Goal: Task Accomplishment & Management: Use online tool/utility

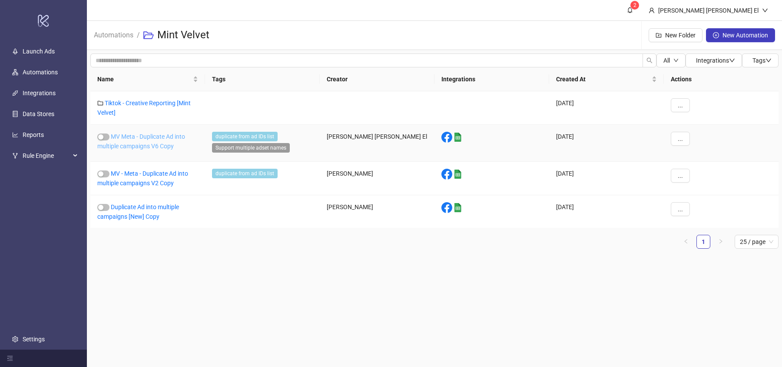
click at [143, 139] on link "MV Meta - Duplicate Ad into multiple campaigns V6 Copy" at bounding box center [141, 141] width 88 height 17
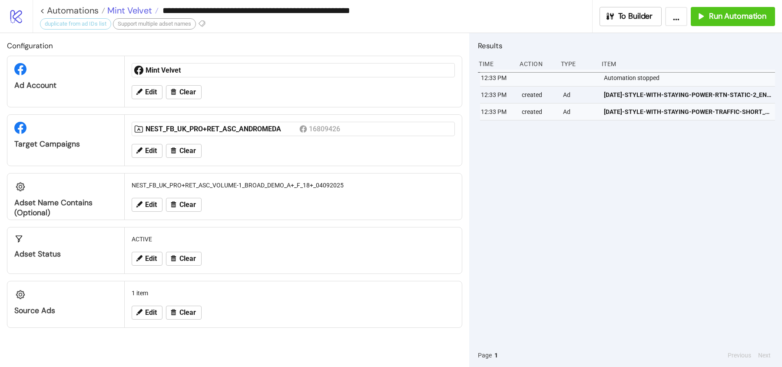
click at [128, 6] on span "Mint Velvet" at bounding box center [128, 10] width 47 height 11
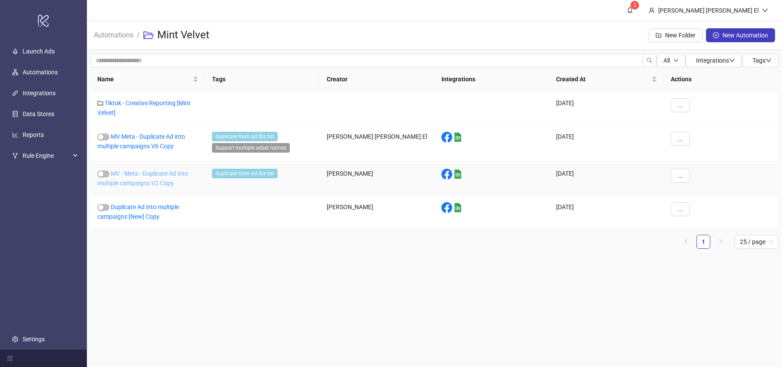
click at [165, 180] on link "MV - Meta - Duplicate Ad into multiple campaigns V2 Copy" at bounding box center [142, 178] width 91 height 17
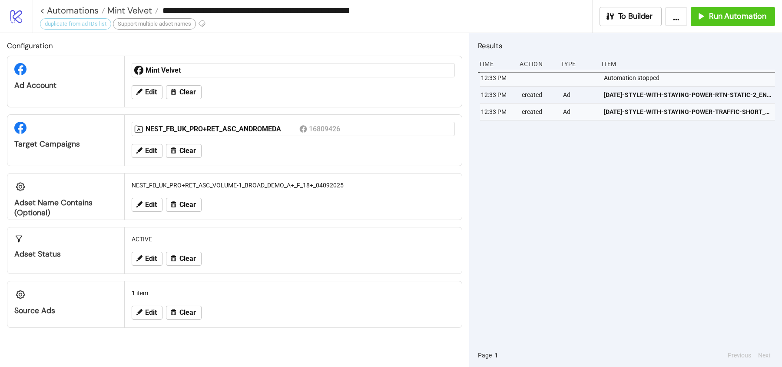
type input "**********"
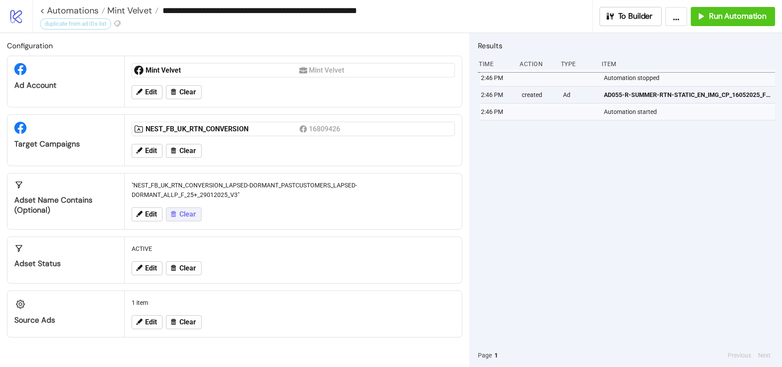
click at [185, 212] on span "Clear" at bounding box center [187, 214] width 17 height 8
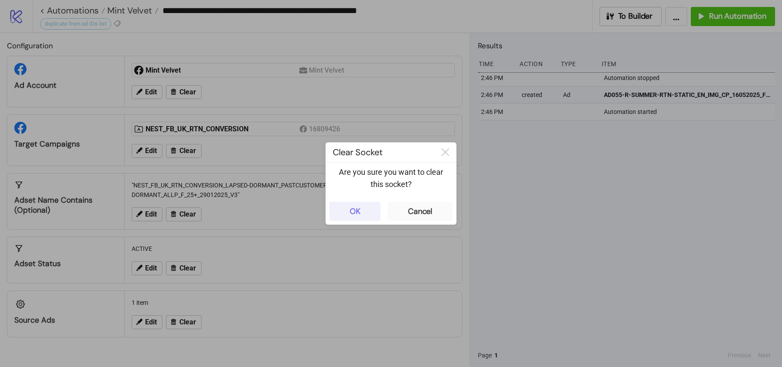
click at [369, 210] on button "OK" at bounding box center [354, 211] width 51 height 19
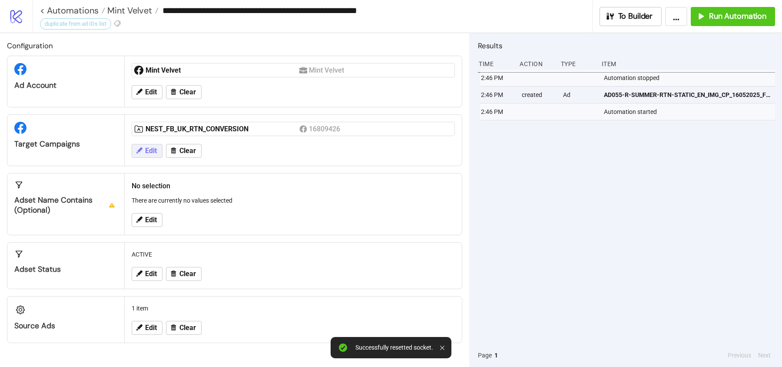
click at [155, 147] on span "Edit" at bounding box center [151, 151] width 12 height 8
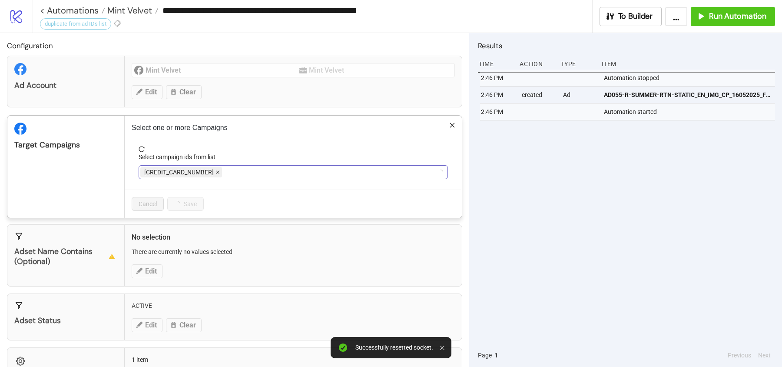
click at [216, 172] on icon "close" at bounding box center [218, 172] width 4 height 4
click at [193, 172] on div at bounding box center [288, 172] width 297 height 12
click at [193, 172] on span "NEST_FB_UK_RTN_CONVERSION" at bounding box center [189, 172] width 90 height 10
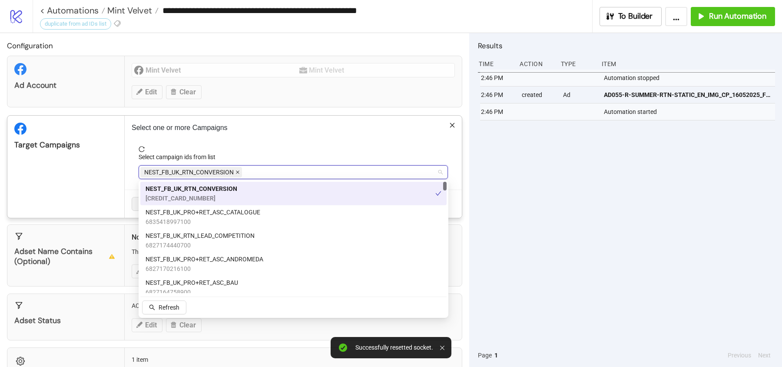
click at [237, 171] on icon "close" at bounding box center [237, 172] width 4 height 4
click at [237, 171] on div at bounding box center [288, 172] width 297 height 12
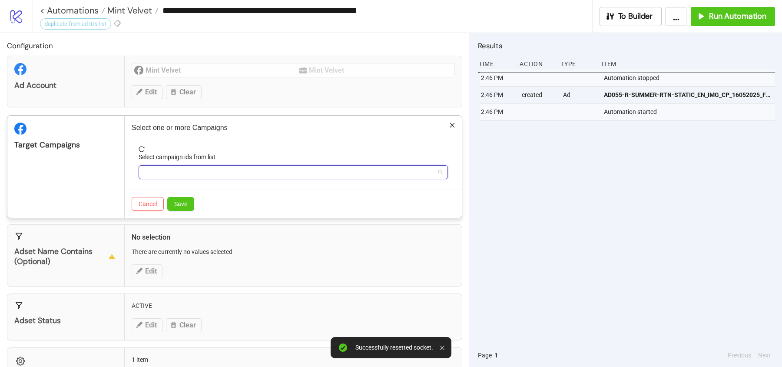
click at [235, 167] on div at bounding box center [288, 172] width 297 height 12
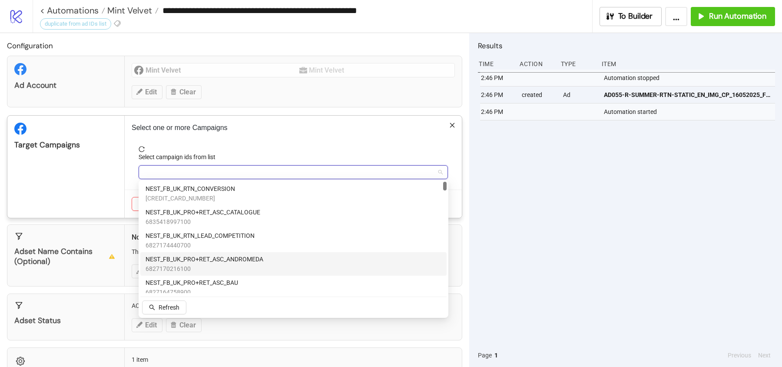
click at [233, 262] on span "NEST_FB_UK_PRO+RET_ASC_ANDROMEDA" at bounding box center [205, 259] width 118 height 10
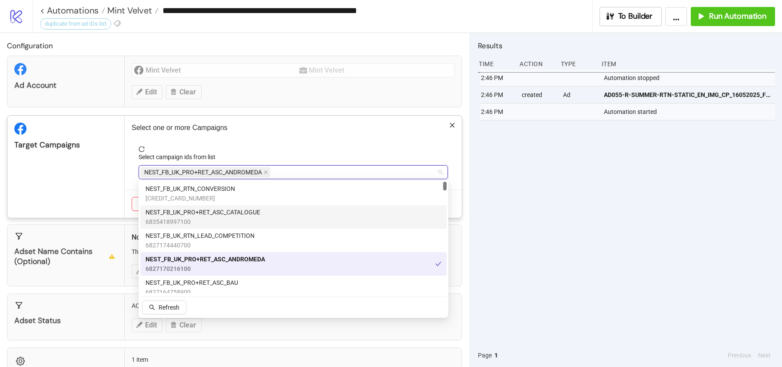
click at [107, 188] on div "Target Campaigns" at bounding box center [65, 167] width 117 height 102
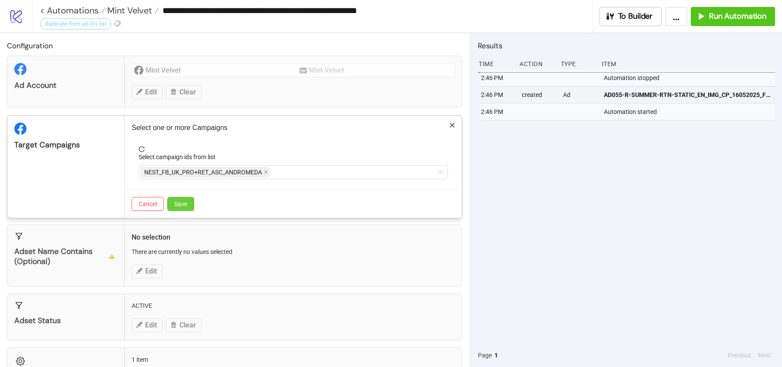
click at [172, 206] on button "Save" at bounding box center [180, 204] width 27 height 14
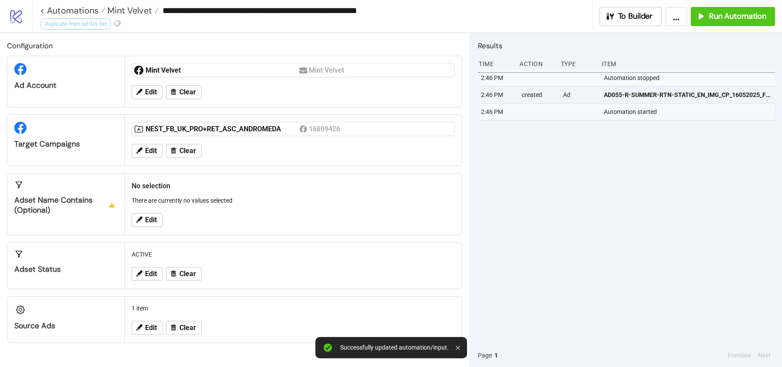
click at [146, 333] on div "Edit Clear" at bounding box center [293, 327] width 330 height 23
click at [146, 332] on button "Edit" at bounding box center [147, 328] width 31 height 14
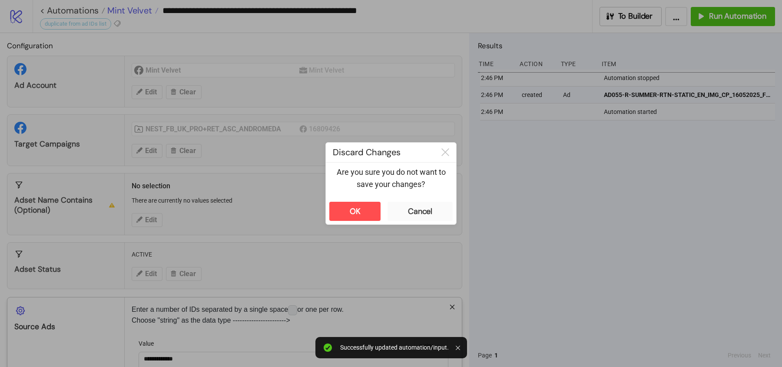
click at [128, 10] on div "**********" at bounding box center [391, 183] width 782 height 367
click at [365, 203] on button "OK" at bounding box center [354, 211] width 51 height 19
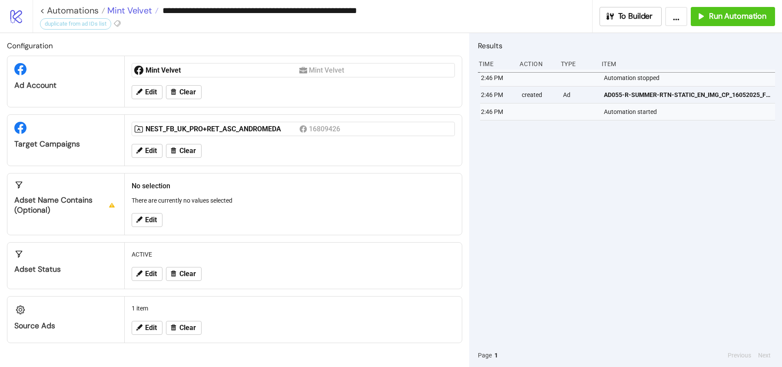
click at [130, 10] on span "Mint Velvet" at bounding box center [128, 10] width 47 height 11
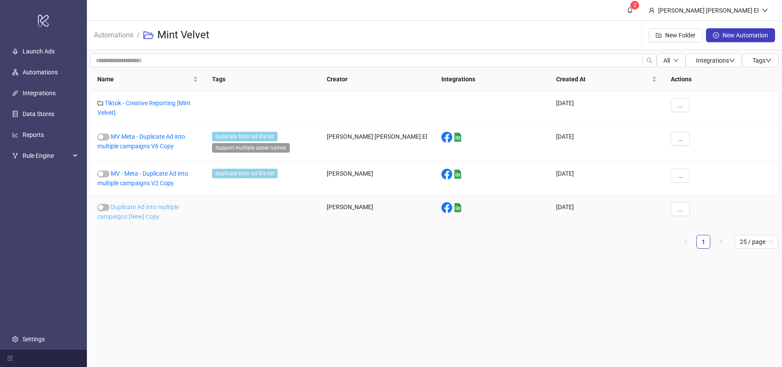
click at [151, 212] on link "Duplicate Ad into multiple campaigns [New] Copy" at bounding box center [138, 211] width 82 height 17
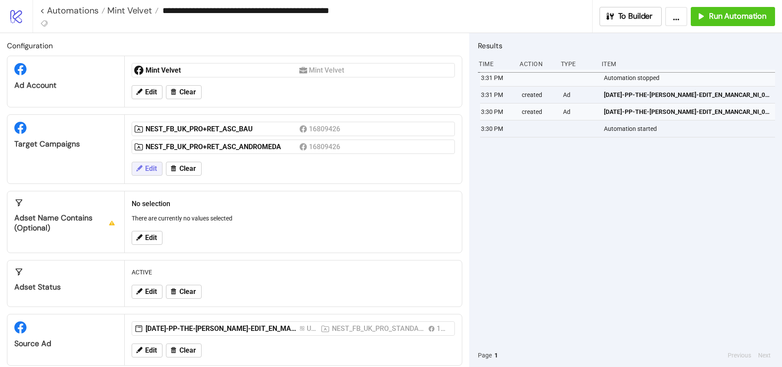
click at [153, 168] on span "Edit" at bounding box center [151, 169] width 12 height 8
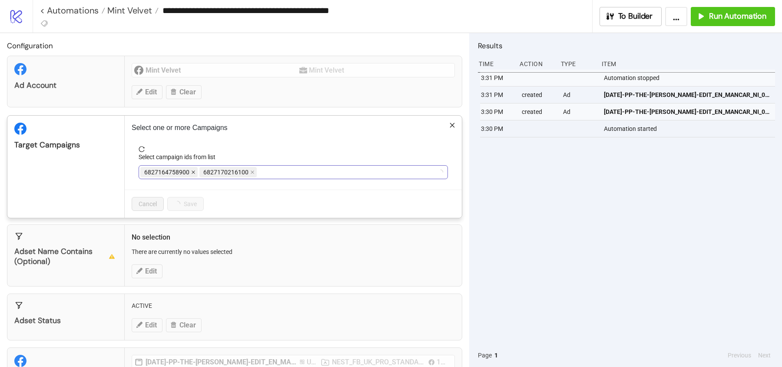
click at [192, 171] on icon "close" at bounding box center [193, 172] width 3 height 3
click at [112, 171] on div "**********" at bounding box center [391, 183] width 782 height 367
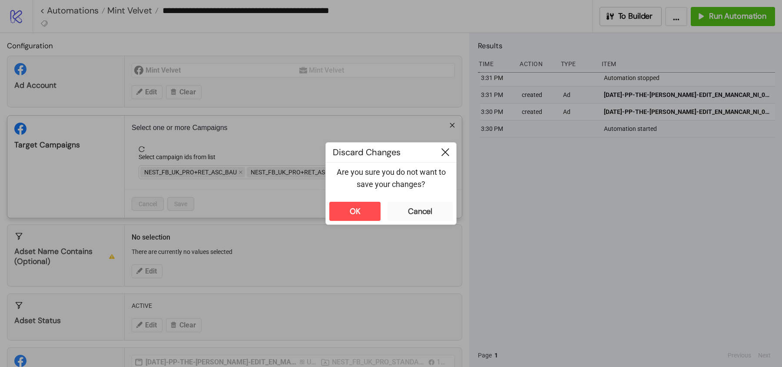
click at [442, 152] on icon at bounding box center [445, 152] width 8 height 8
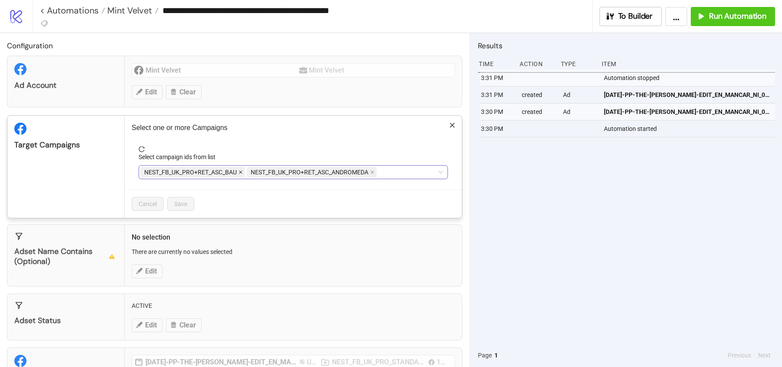
click at [239, 170] on icon "close" at bounding box center [241, 172] width 4 height 4
click at [185, 200] on span "Save" at bounding box center [180, 203] width 13 height 7
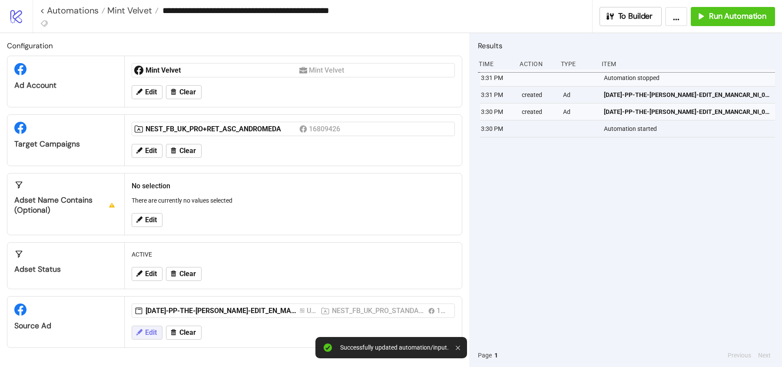
click at [149, 334] on button "Edit" at bounding box center [147, 332] width 31 height 14
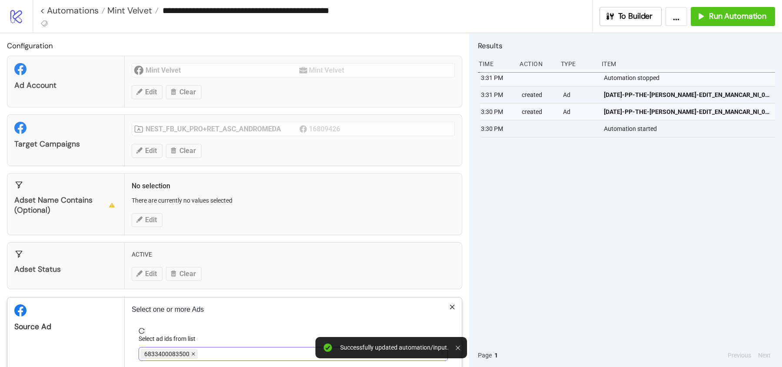
click at [191, 351] on icon "close" at bounding box center [193, 353] width 4 height 4
click at [191, 349] on div at bounding box center [288, 354] width 297 height 12
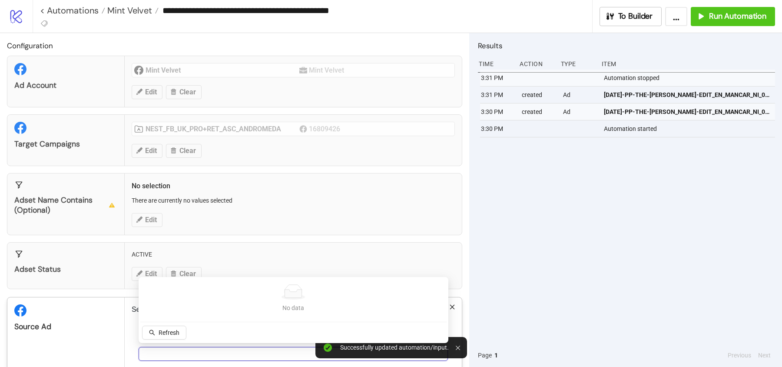
scroll to position [43, 0]
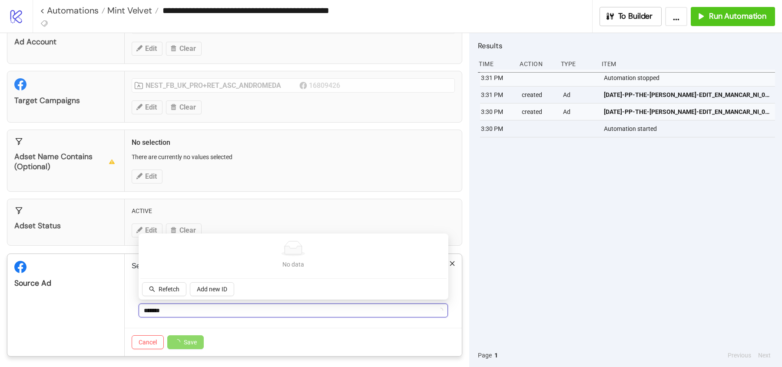
type input "********"
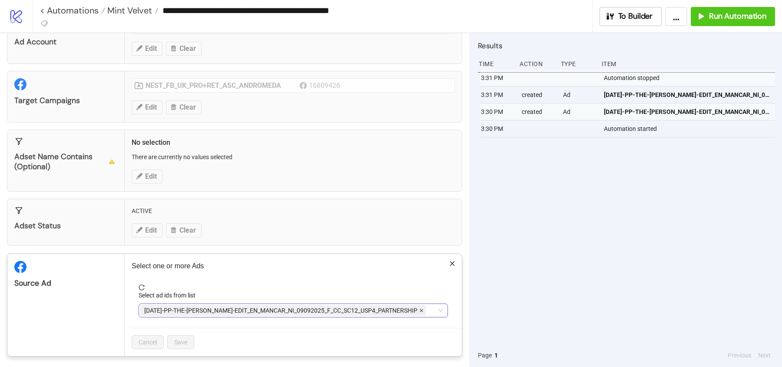
click at [419, 310] on span at bounding box center [421, 310] width 4 height 10
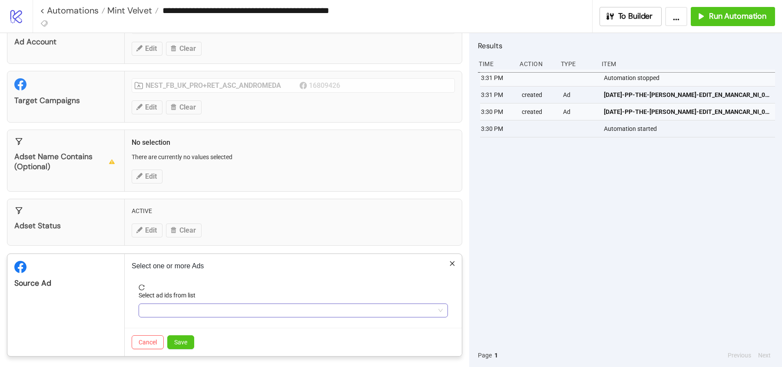
click at [385, 309] on div at bounding box center [288, 310] width 297 height 12
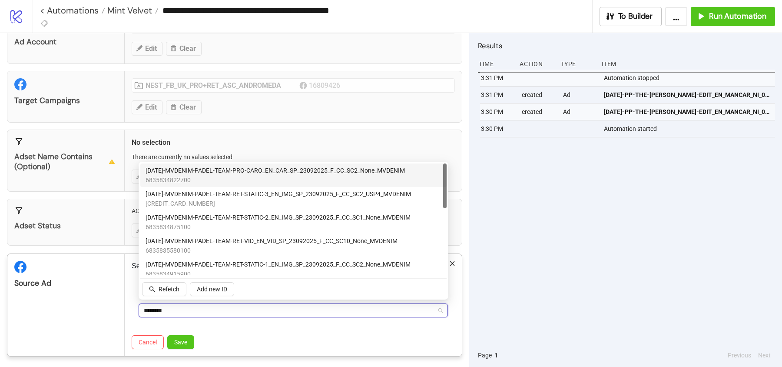
type input "********"
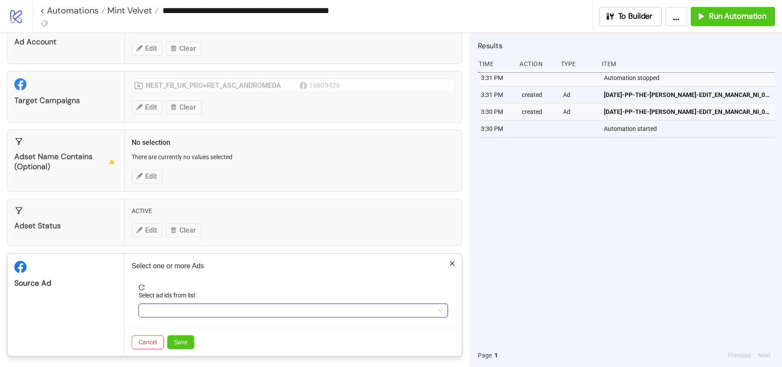
type input "********"
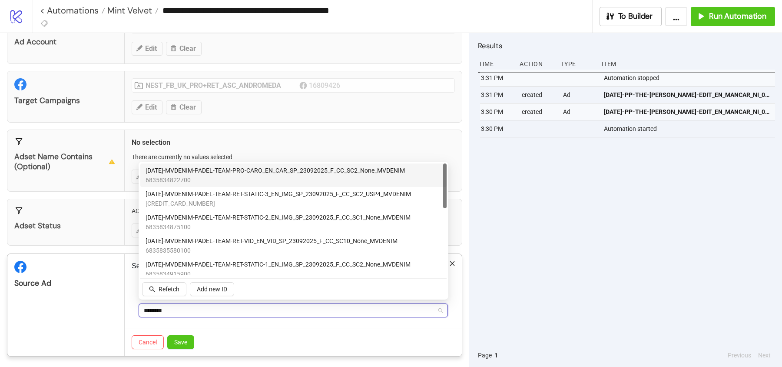
click at [155, 310] on div "******** 23092025" at bounding box center [288, 310] width 297 height 12
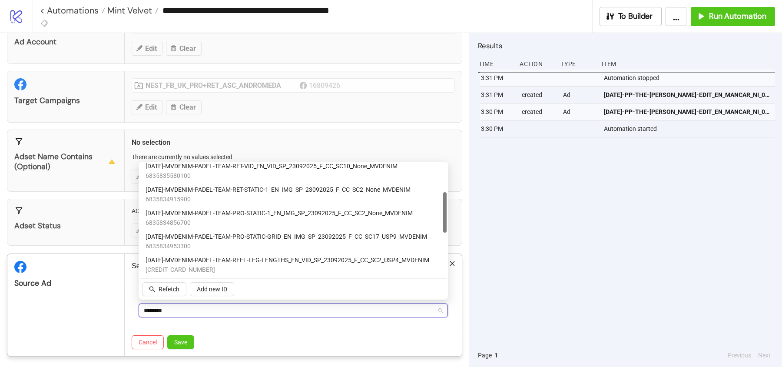
scroll to position [77, 0]
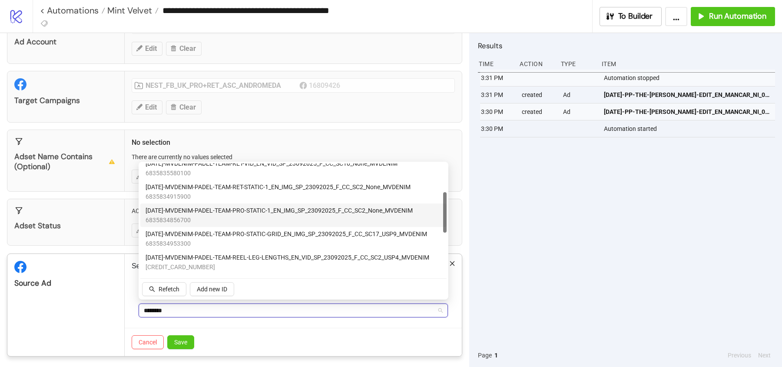
click at [189, 206] on span "[DATE]-MVDENIM-PADEL-TEAM-PRO-STATIC-1_EN_IMG_SP_23092025_F_CC_SC2_None_MVDENIM" at bounding box center [279, 211] width 267 height 10
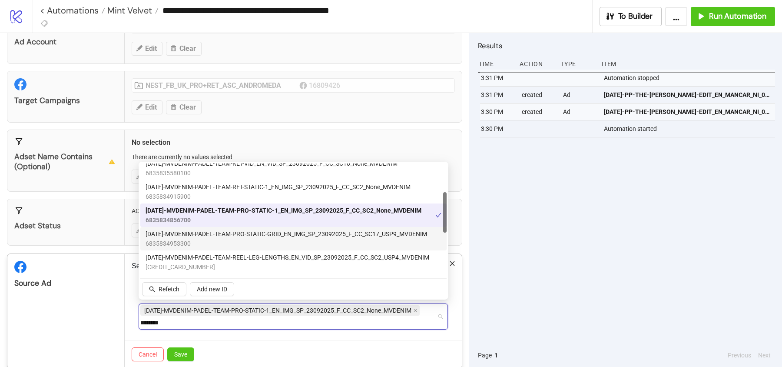
click at [178, 247] on span "6835834953300" at bounding box center [287, 244] width 282 height 10
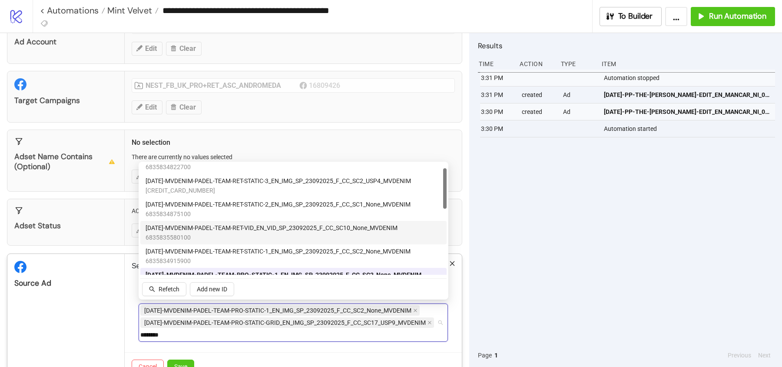
scroll to position [0, 0]
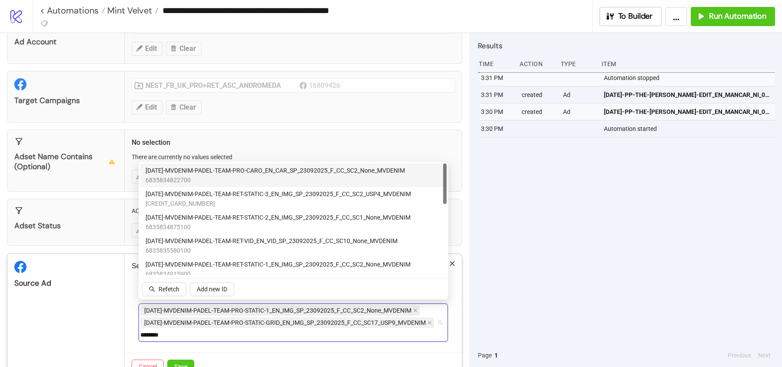
click at [186, 179] on span "6835834822700" at bounding box center [275, 180] width 259 height 10
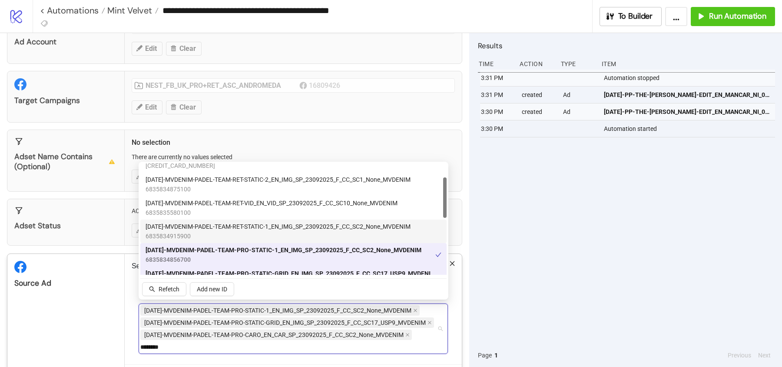
click at [186, 231] on span "6835834915900" at bounding box center [278, 236] width 265 height 10
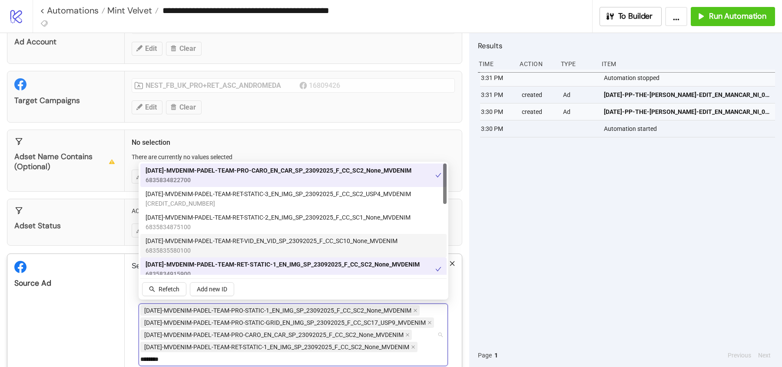
click at [179, 243] on span "[DATE]-MVDENIM-PADEL-TEAM-RET-VID_EN_VID_SP_23092025_F_CC_SC10_None_MVDENIM" at bounding box center [272, 241] width 252 height 10
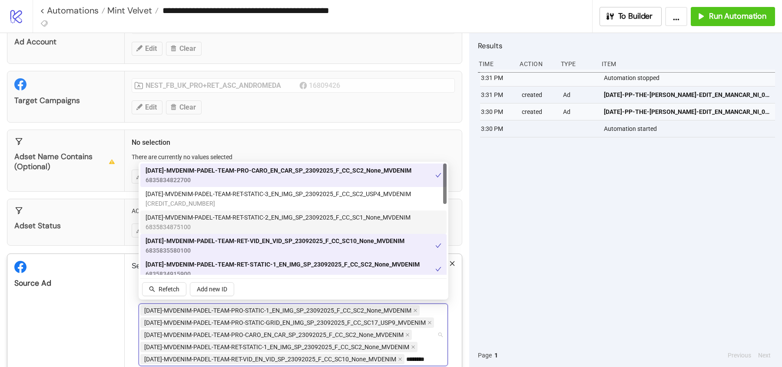
click at [180, 219] on span "[DATE]-MVDENIM-PADEL-TEAM-RET-STATIC-2_EN_IMG_SP_23092025_F_CC_SC1_None_MVDENIM" at bounding box center [278, 217] width 265 height 10
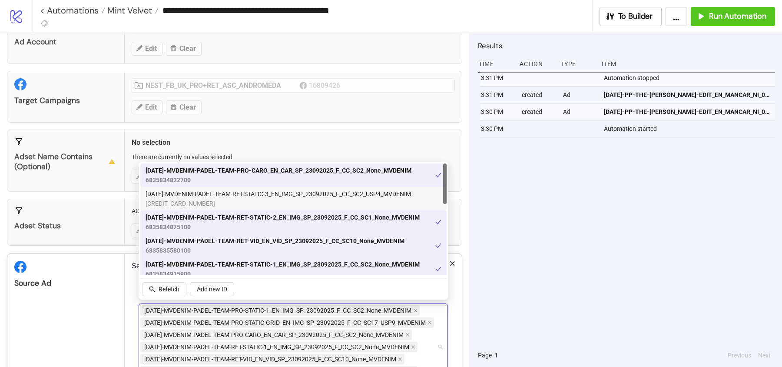
click at [180, 202] on span "[CREDIT_CARD_NUMBER]" at bounding box center [278, 204] width 265 height 10
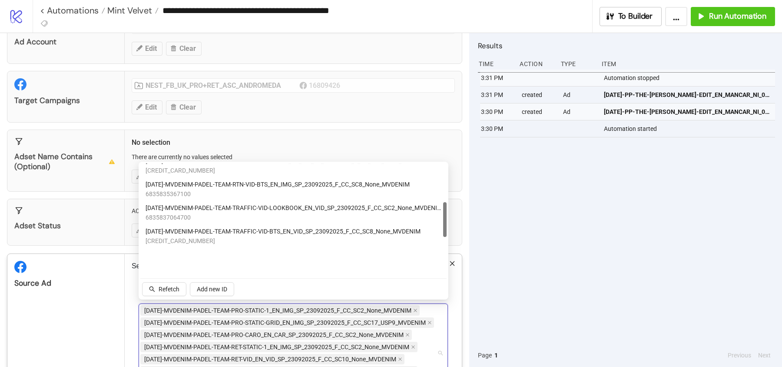
scroll to position [240, 0]
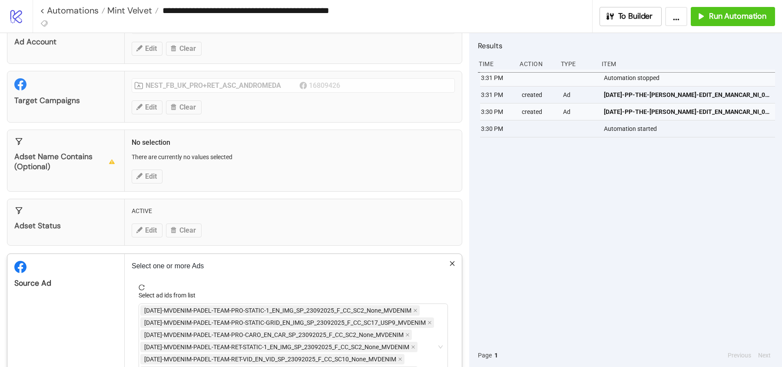
click at [104, 278] on div "Source Ad" at bounding box center [65, 283] width 103 height 10
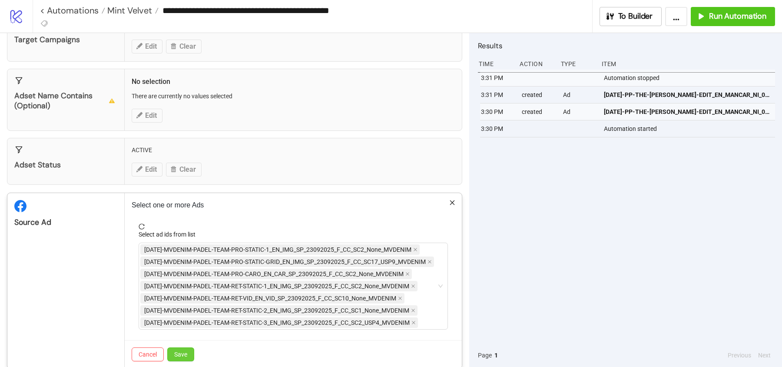
click at [185, 353] on span "Save" at bounding box center [180, 354] width 13 height 7
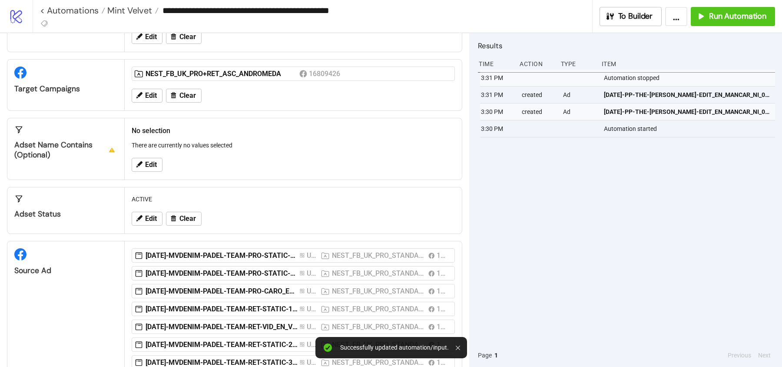
scroll to position [97, 0]
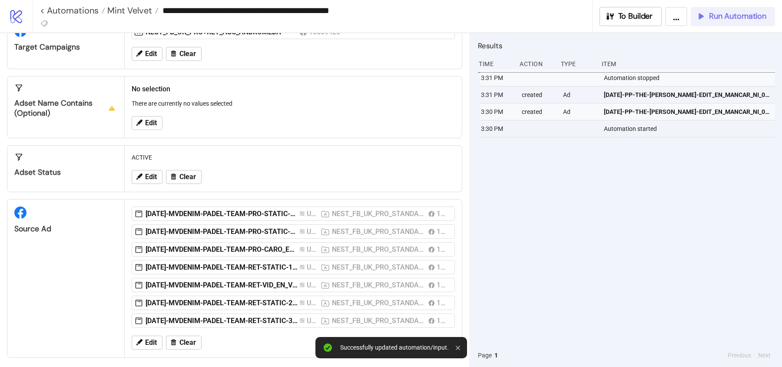
click at [740, 19] on span "Run Automation" at bounding box center [737, 16] width 57 height 10
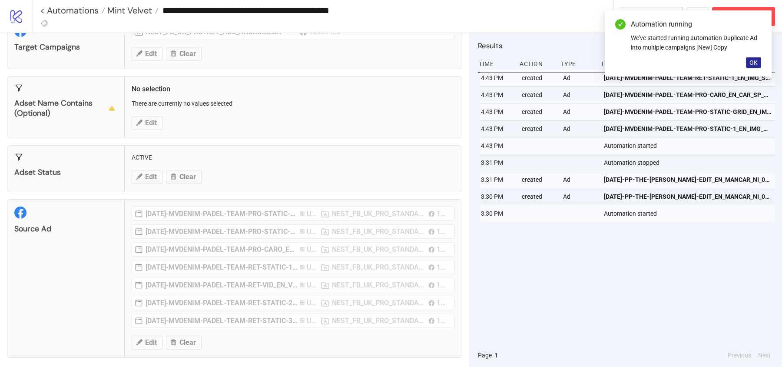
click at [754, 63] on span "OK" at bounding box center [753, 62] width 8 height 7
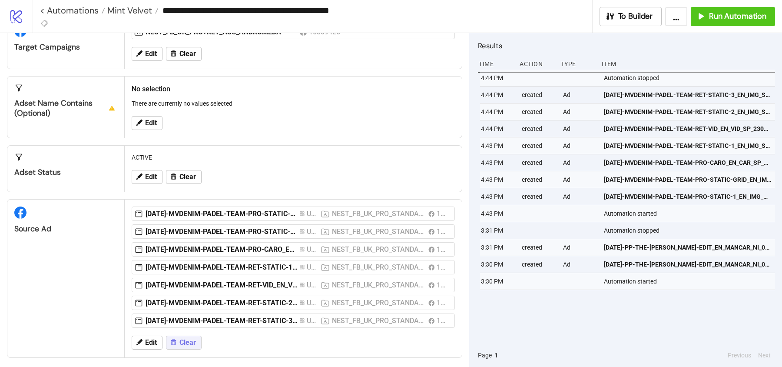
click at [181, 338] on span "Clear" at bounding box center [187, 342] width 17 height 8
click at [192, 340] on span "Clear" at bounding box center [187, 342] width 17 height 8
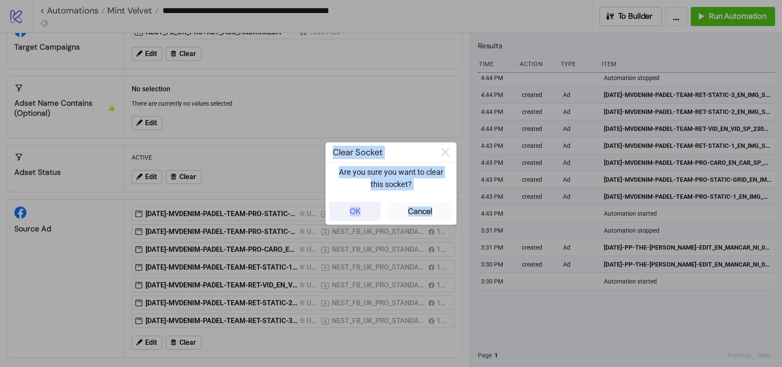
click at [364, 203] on button "OK" at bounding box center [354, 211] width 51 height 19
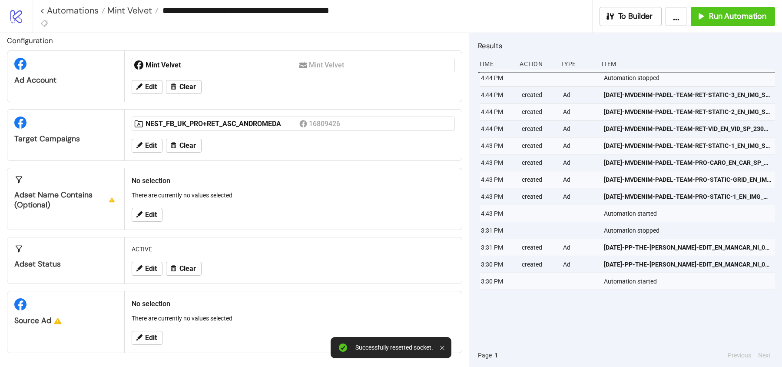
scroll to position [3, 0]
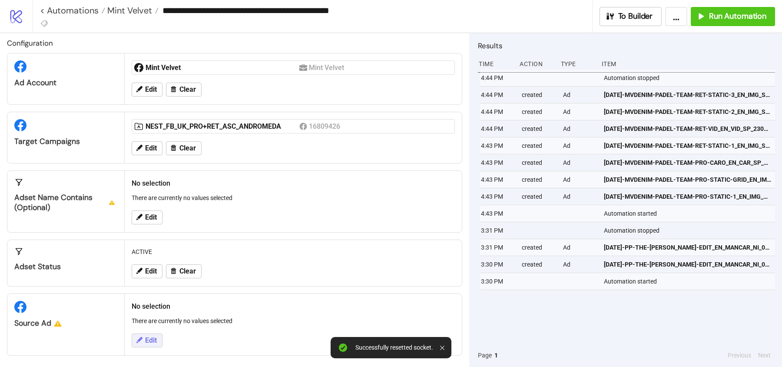
click at [149, 336] on span "Edit" at bounding box center [151, 340] width 12 height 8
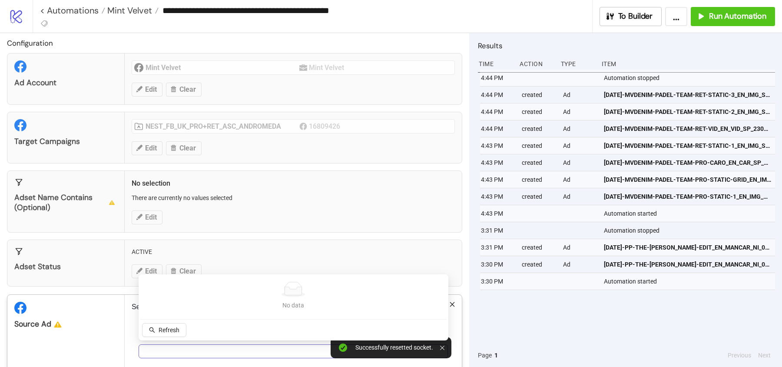
click at [176, 349] on div at bounding box center [288, 351] width 297 height 12
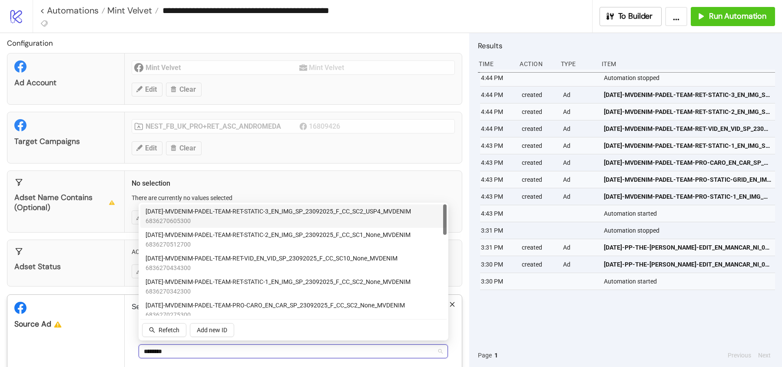
click at [247, 214] on span "[DATE]-MVDENIM-PADEL-TEAM-RET-STATIC-3_EN_IMG_SP_23092025_F_CC_SC2_USP4_MVDENIM" at bounding box center [278, 211] width 265 height 10
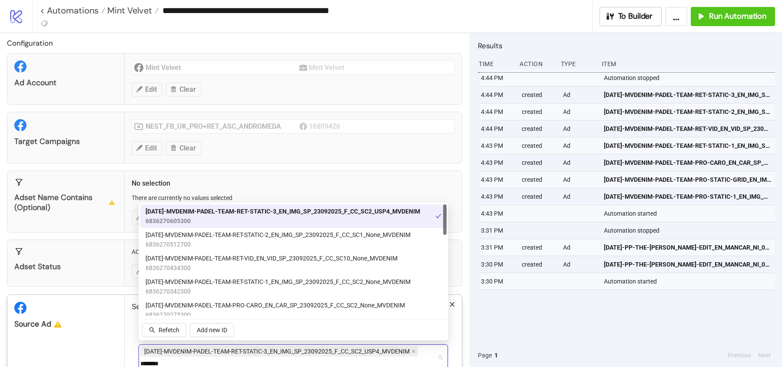
click at [244, 214] on span "[DATE]-MVDENIM-PADEL-TEAM-RET-STATIC-3_EN_IMG_SP_23092025_F_CC_SC2_USP4_MVDENIM" at bounding box center [283, 211] width 275 height 10
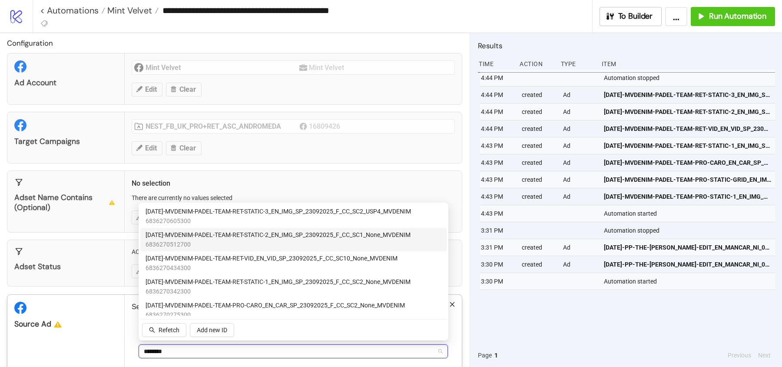
type input "********"
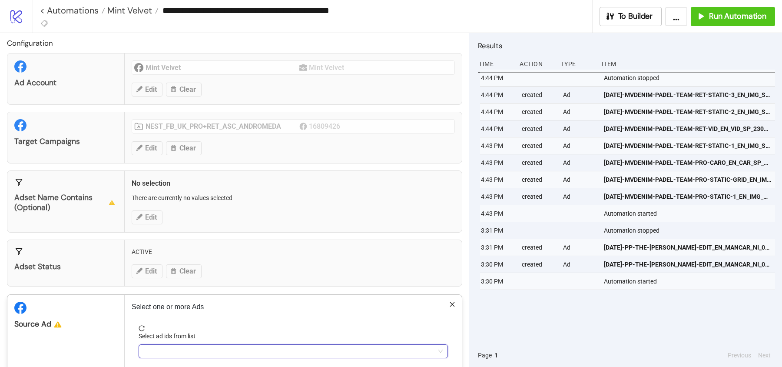
type input "********"
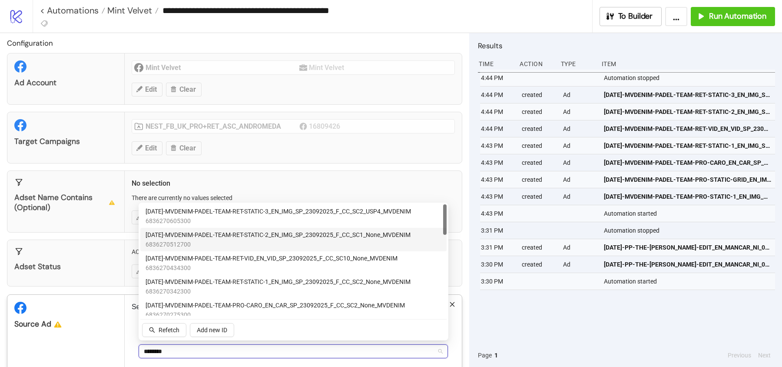
click at [178, 348] on div "******** 23092025" at bounding box center [288, 351] width 297 height 12
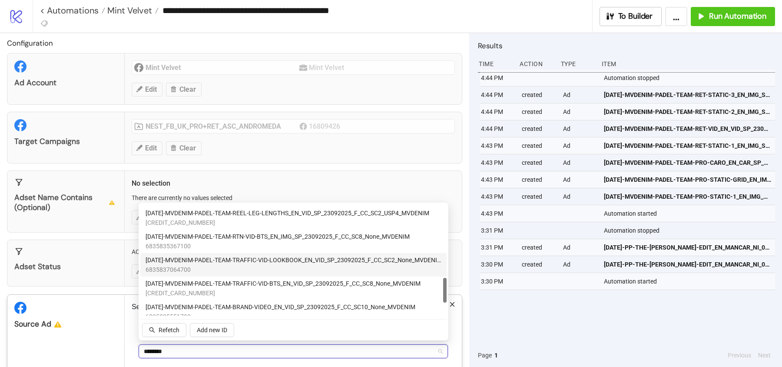
scroll to position [405, 0]
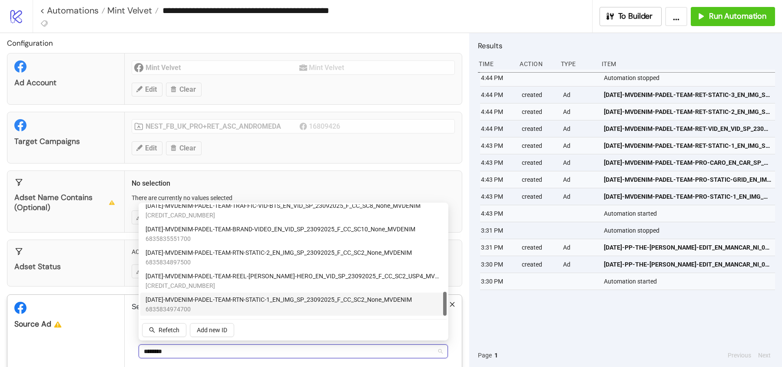
click at [193, 302] on span "[DATE]-MVDENIM-PADEL-TEAM-RTN-STATIC-1_EN_IMG_SP_23092025_F_CC_SC2_None_MVDENIM" at bounding box center [279, 300] width 266 height 10
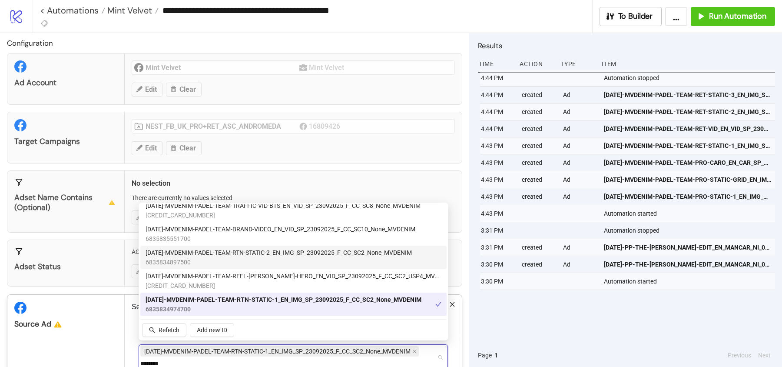
click at [206, 259] on span "6835834897500" at bounding box center [279, 262] width 266 height 10
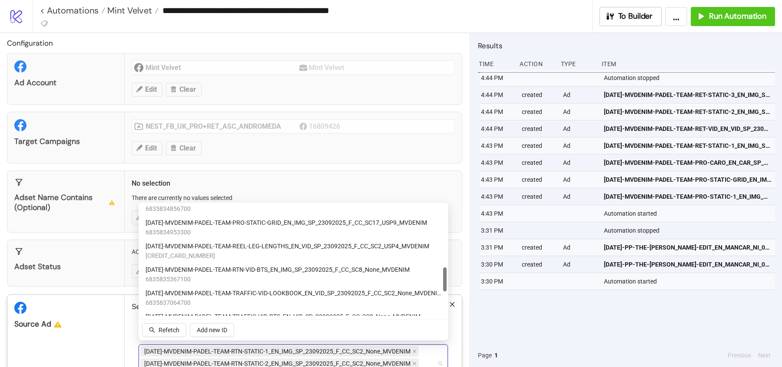
scroll to position [292, 0]
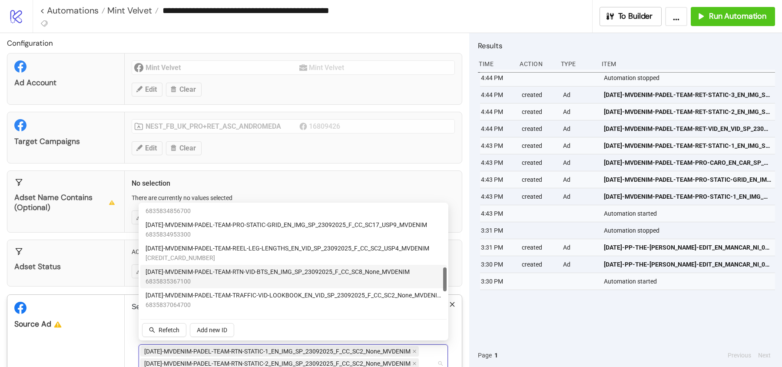
click at [195, 272] on span "[DATE]-MVDENIM-PADEL-TEAM-RTN-VID-BTS_EN_IMG_SP_23092025_F_CC_SC8_None_MVDENIM" at bounding box center [278, 272] width 264 height 10
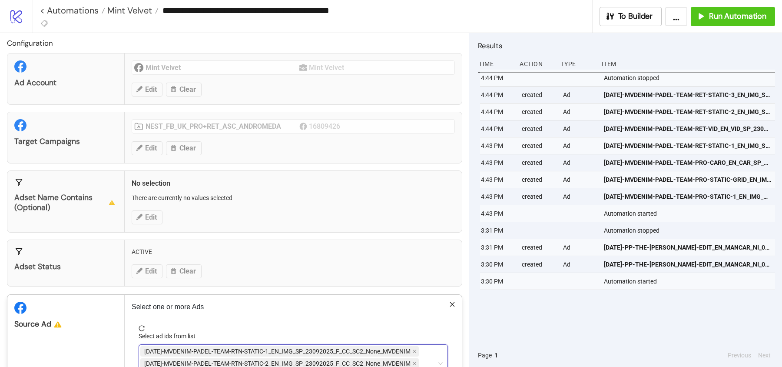
scroll to position [67, 0]
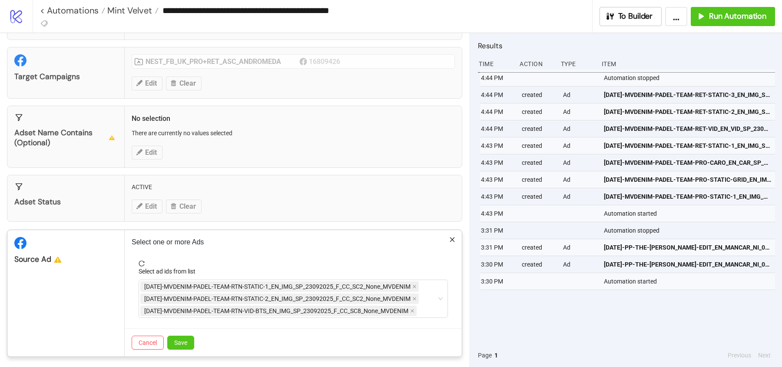
click at [182, 346] on div "Cancel Save" at bounding box center [293, 342] width 337 height 28
click at [182, 339] on span "Save" at bounding box center [180, 342] width 13 height 7
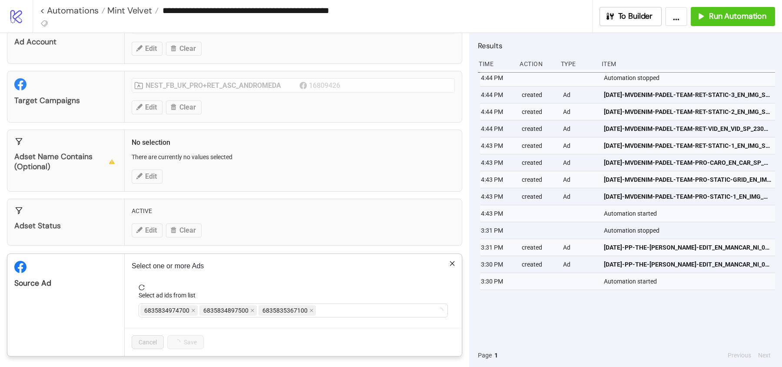
scroll to position [27, 0]
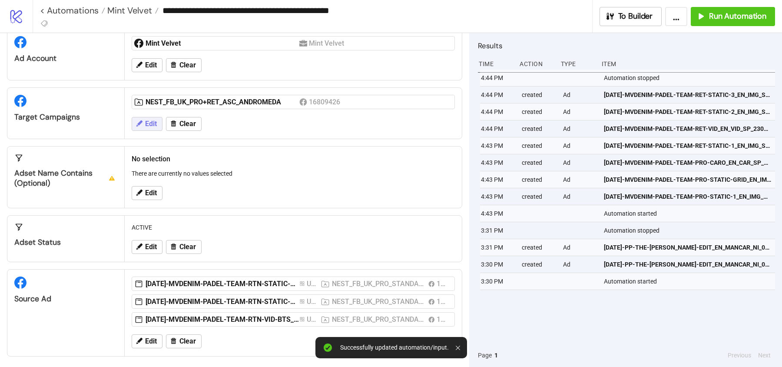
click at [160, 122] on button "Edit" at bounding box center [147, 124] width 31 height 14
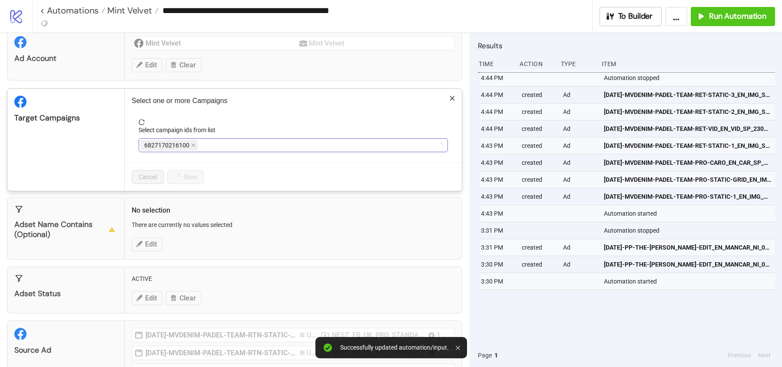
click at [187, 145] on span "6827170216100" at bounding box center [166, 145] width 45 height 10
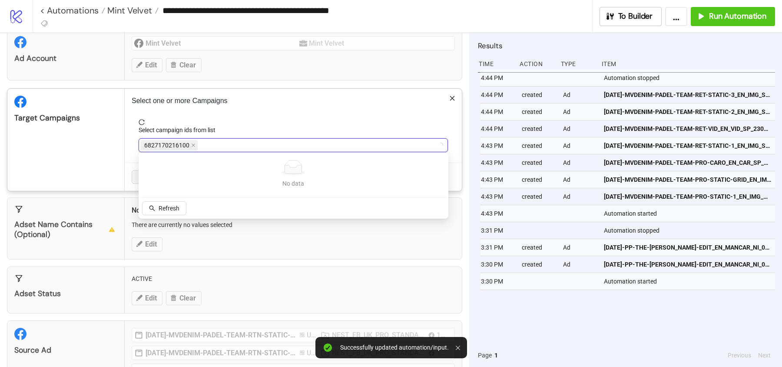
click at [188, 145] on span "6827170216100" at bounding box center [166, 145] width 45 height 10
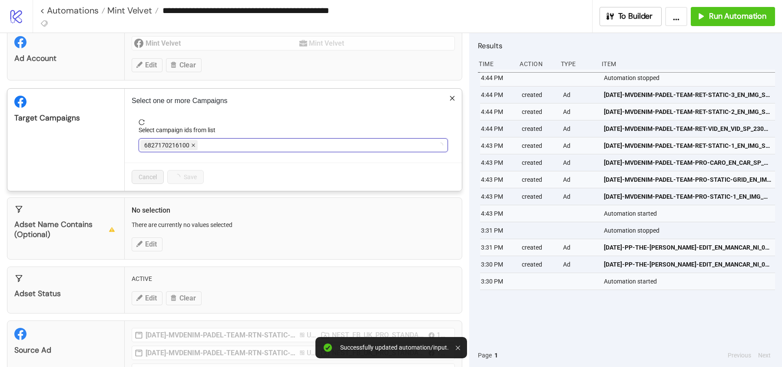
click at [192, 145] on icon "close" at bounding box center [193, 145] width 4 height 4
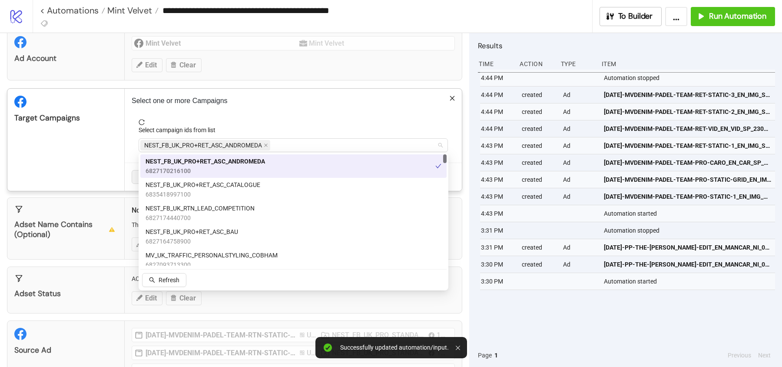
click at [193, 145] on span "NEST_FB_UK_PRO+RET_ASC_ANDROMEDA" at bounding box center [203, 145] width 118 height 10
click at [267, 144] on icon "close" at bounding box center [265, 145] width 3 height 3
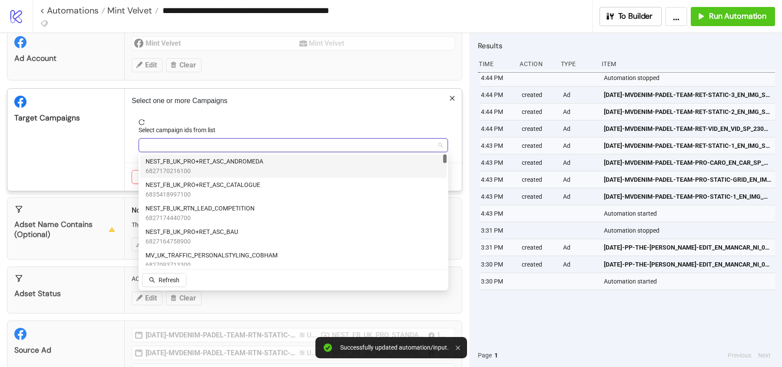
click at [267, 143] on div at bounding box center [288, 145] width 297 height 12
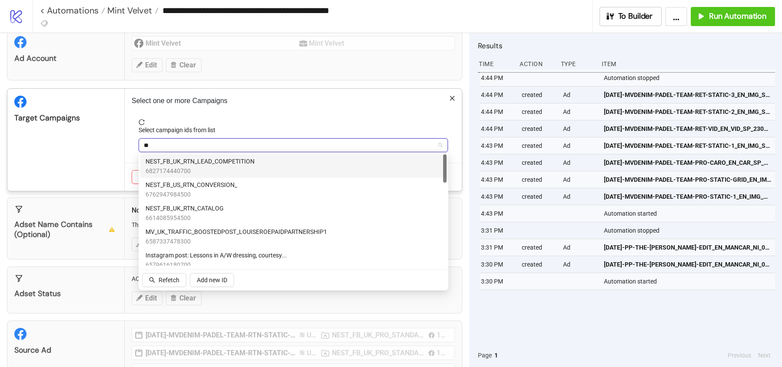
type input "***"
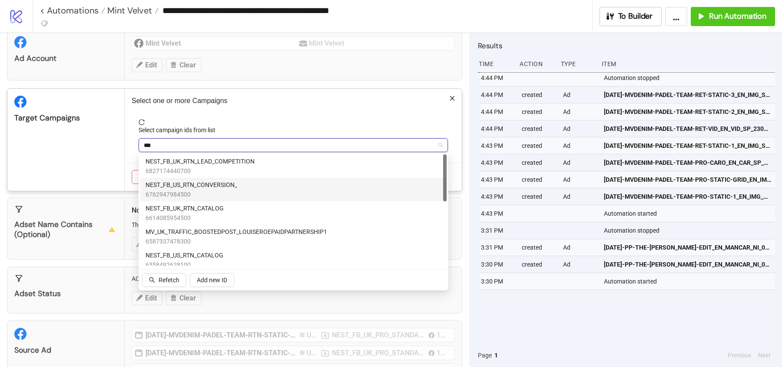
click at [220, 181] on span "NEST_FB_US_RTN_CONVERSION_" at bounding box center [192, 185] width 92 height 10
click at [199, 186] on span "NEST_FB_US_RTN_CONVERSION_" at bounding box center [193, 185] width 94 height 10
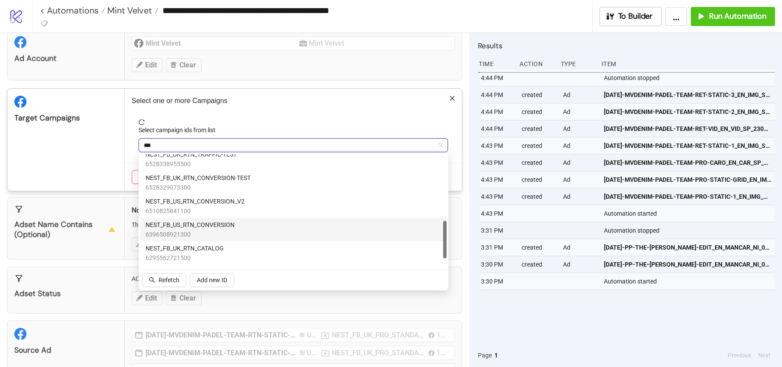
scroll to position [217, 0]
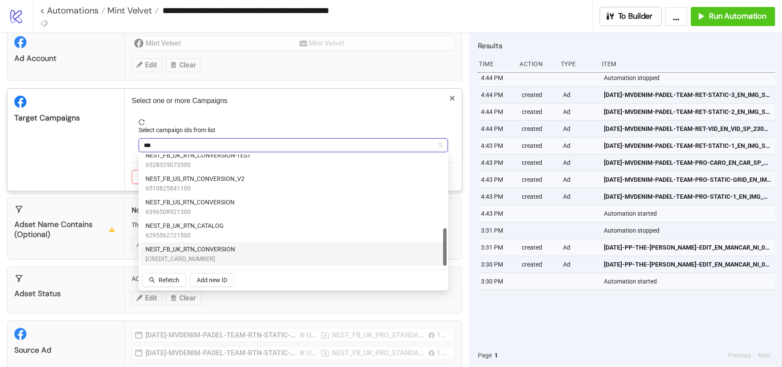
click at [199, 252] on span "NEST_FB_UK_RTN_CONVERSION" at bounding box center [191, 249] width 90 height 10
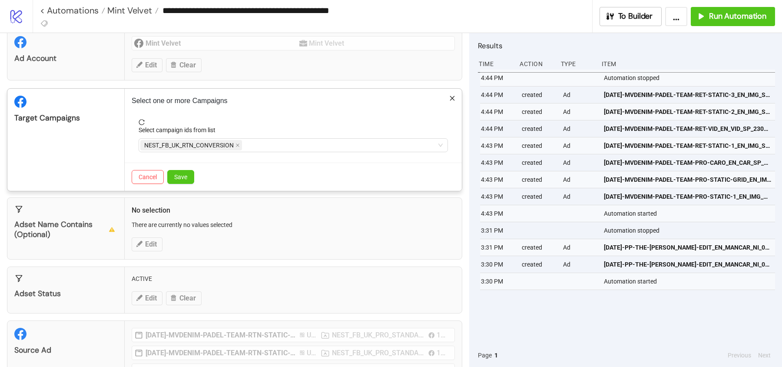
click at [103, 162] on div "Target Campaigns" at bounding box center [65, 140] width 117 height 102
click at [183, 179] on span "Save" at bounding box center [180, 176] width 13 height 7
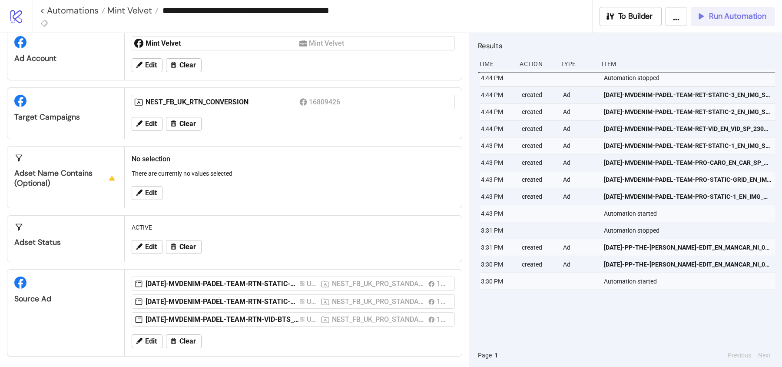
click at [721, 15] on span "Run Automation" at bounding box center [737, 16] width 57 height 10
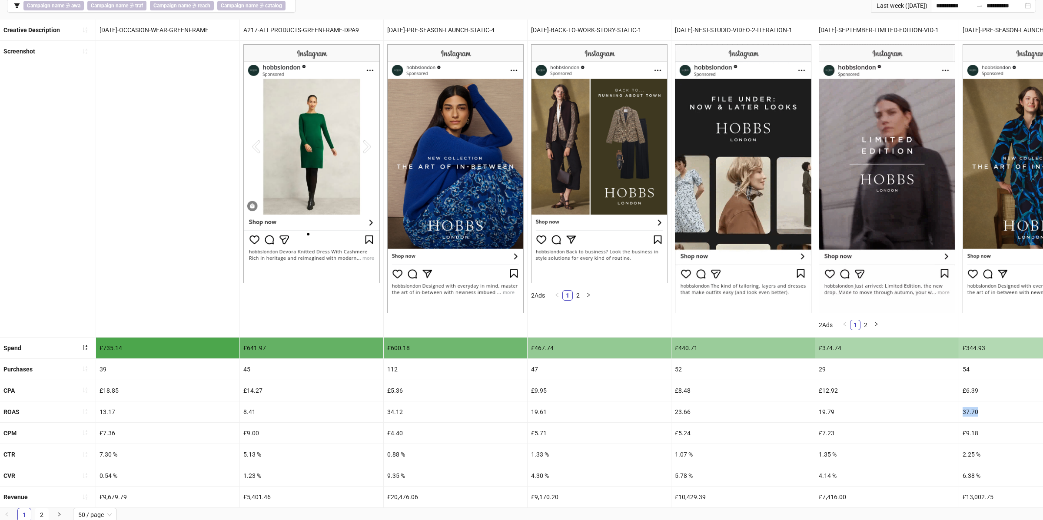
scroll to position [0, 252]
